Goal: Information Seeking & Learning: Learn about a topic

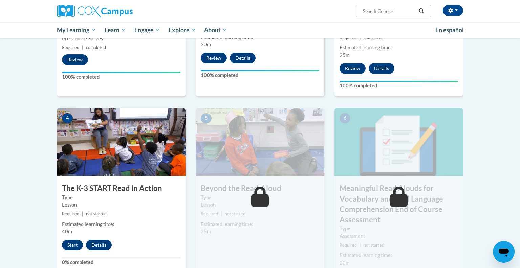
scroll to position [273, 0]
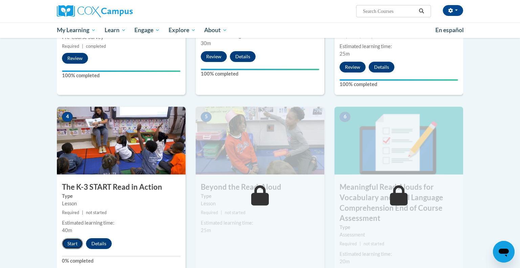
click at [77, 240] on button "Start" at bounding box center [72, 243] width 21 height 11
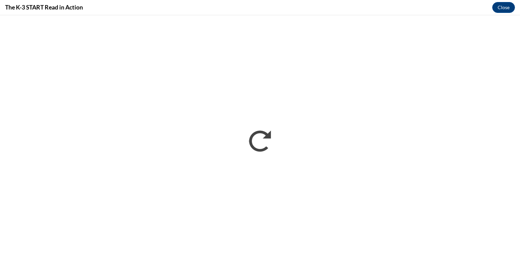
scroll to position [0, 0]
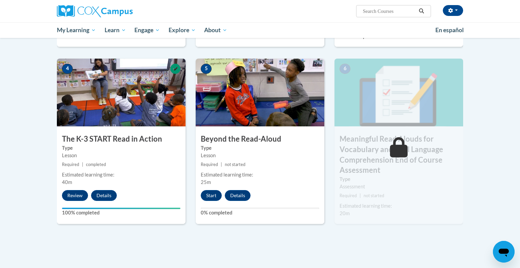
scroll to position [322, 0]
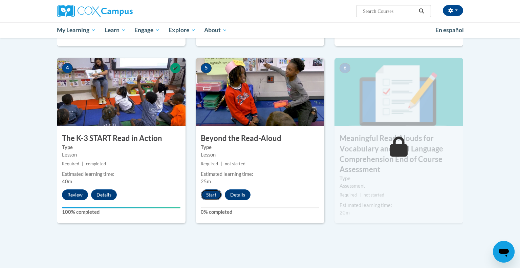
click at [212, 197] on button "Start" at bounding box center [211, 194] width 21 height 11
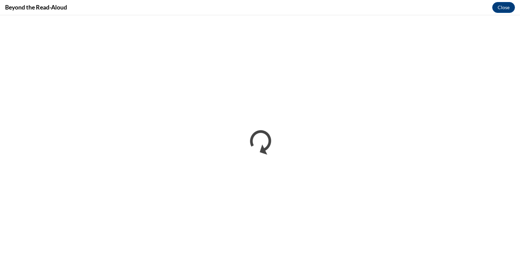
scroll to position [0, 0]
click at [501, 7] on button "Close" at bounding box center [503, 7] width 23 height 11
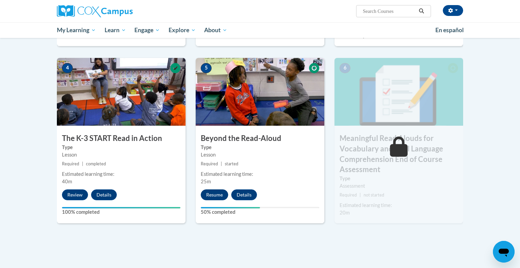
click at [211, 195] on button "Resume" at bounding box center [214, 194] width 27 height 11
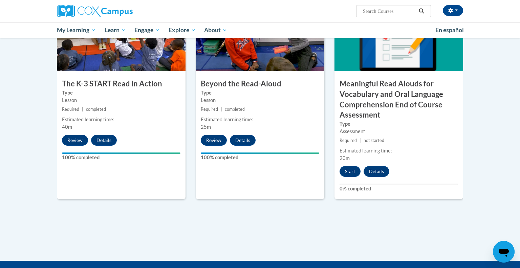
scroll to position [375, 0]
